Goal: Information Seeking & Learning: Learn about a topic

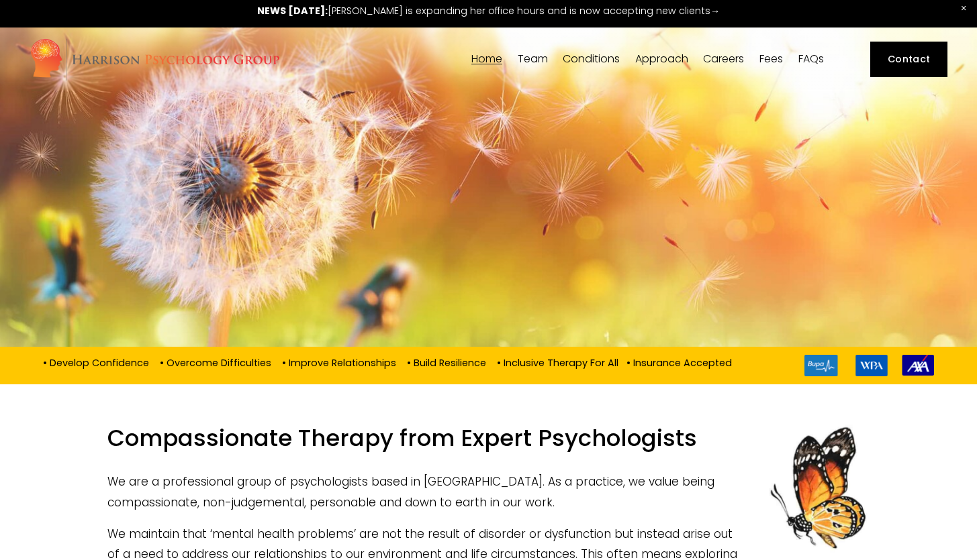
scroll to position [5, 0]
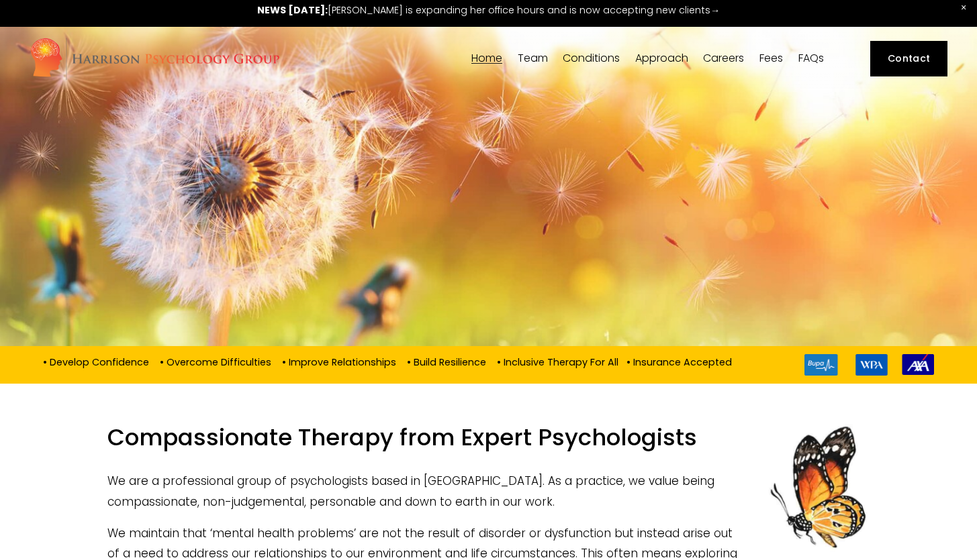
click at [528, 60] on span "Team" at bounding box center [532, 58] width 30 height 11
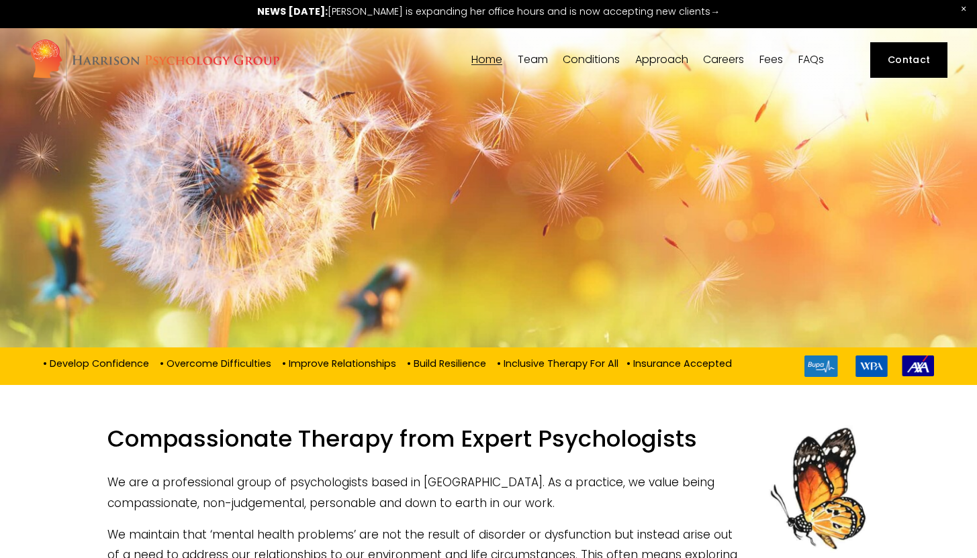
scroll to position [0, 0]
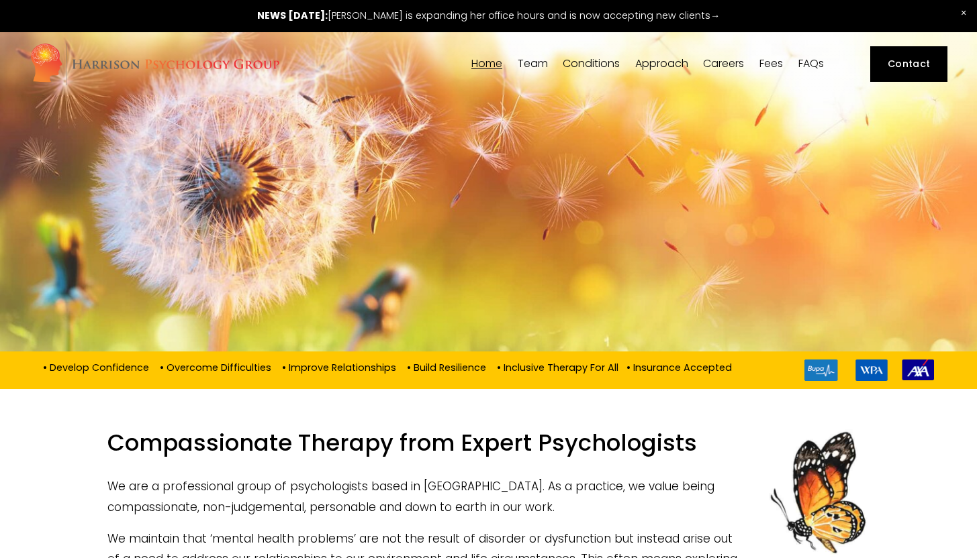
click at [0, 0] on span "[PERSON_NAME]" at bounding box center [0, 0] width 0 height 0
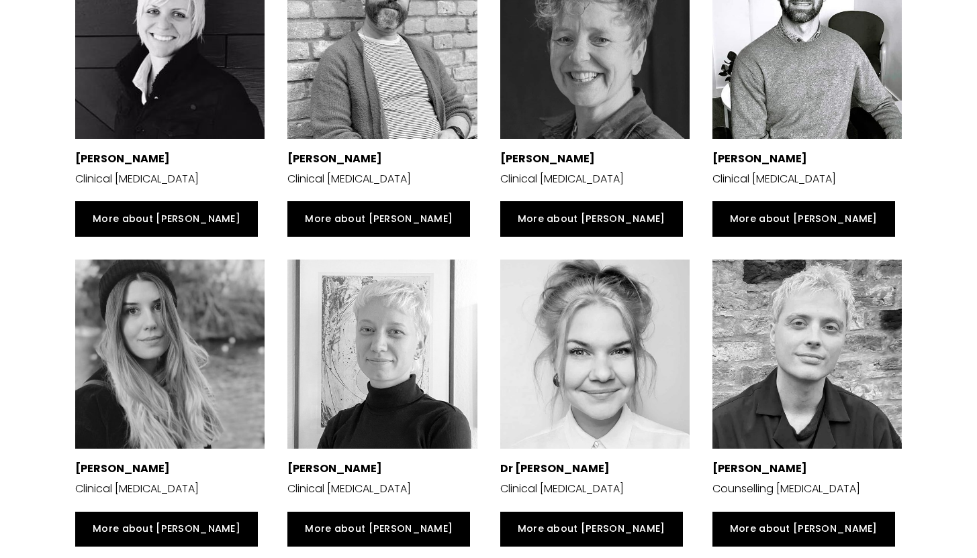
scroll to position [2134, 0]
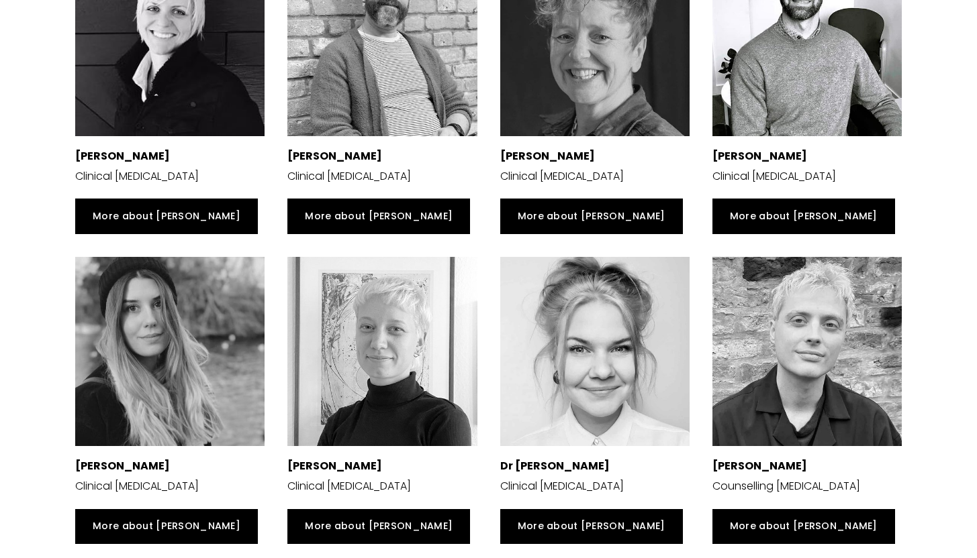
click at [183, 320] on div at bounding box center [169, 351] width 189 height 189
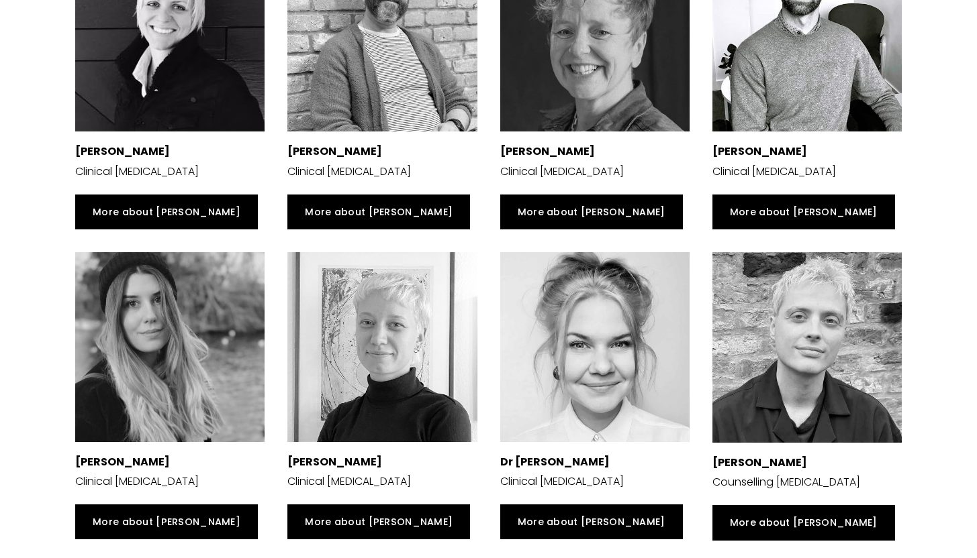
scroll to position [2689, 0]
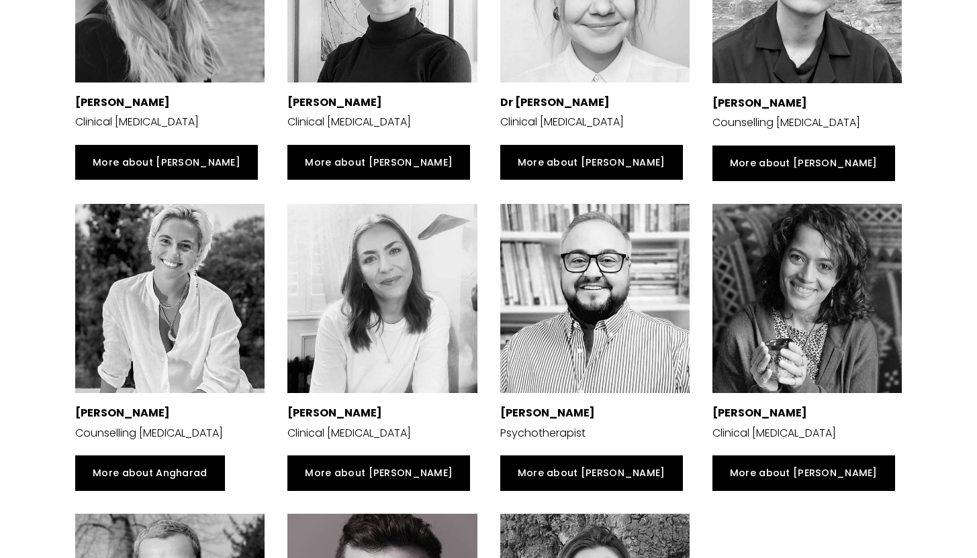
click at [793, 334] on div at bounding box center [806, 298] width 189 height 189
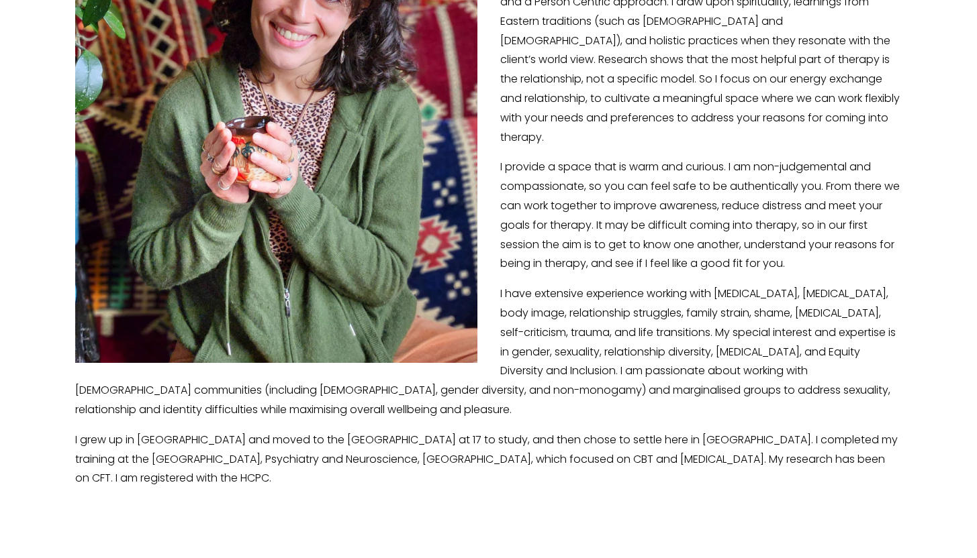
scroll to position [454, 0]
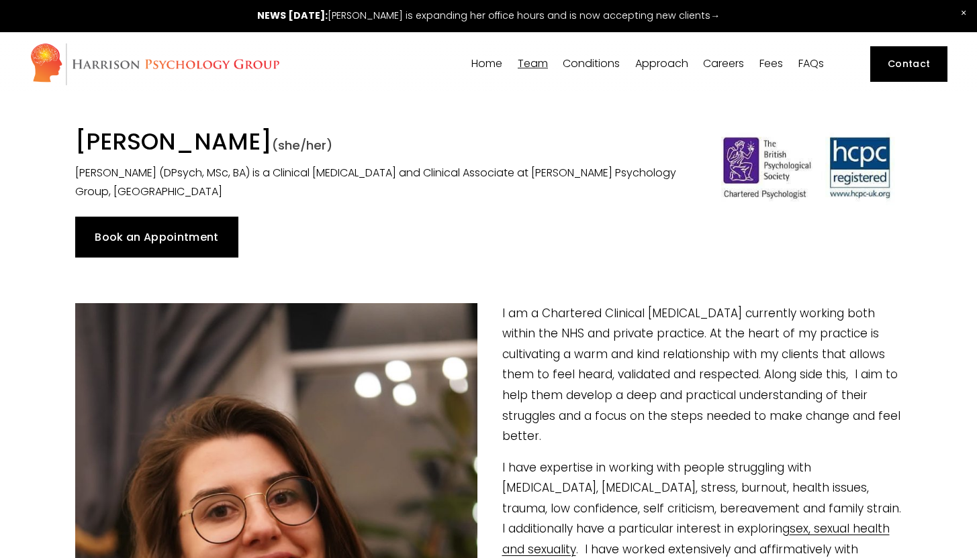
click at [224, 63] on img at bounding box center [155, 64] width 250 height 44
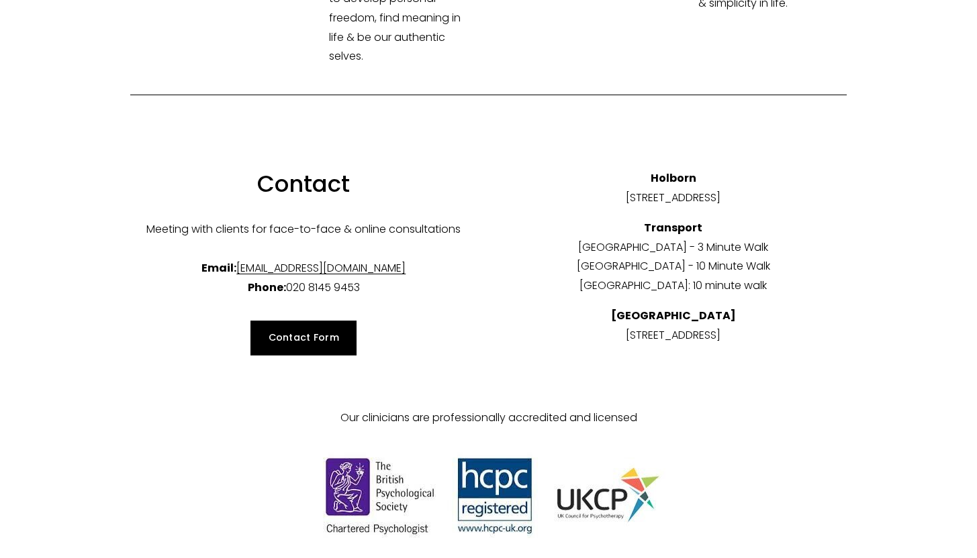
scroll to position [4749, 0]
